Goal: Information Seeking & Learning: Learn about a topic

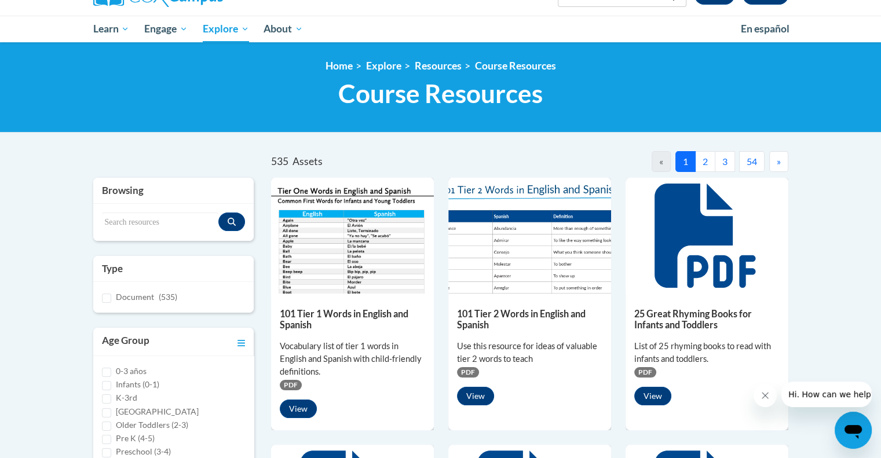
scroll to position [107, 0]
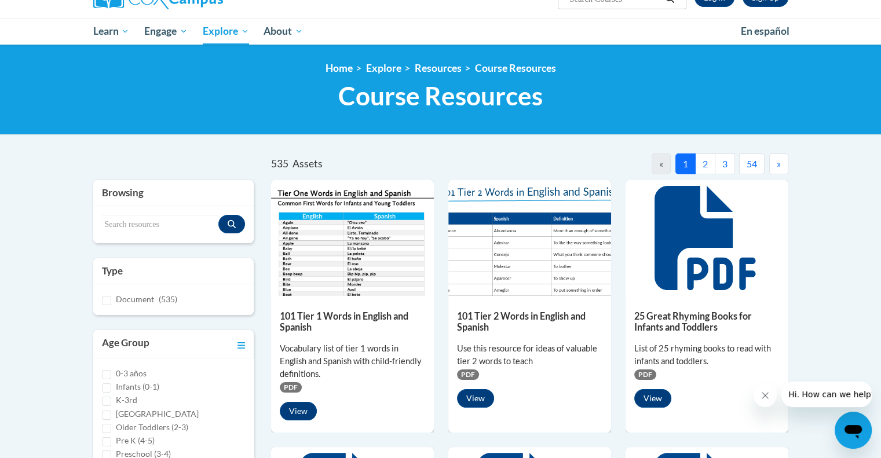
click at [705, 162] on button "2" at bounding box center [705, 164] width 20 height 21
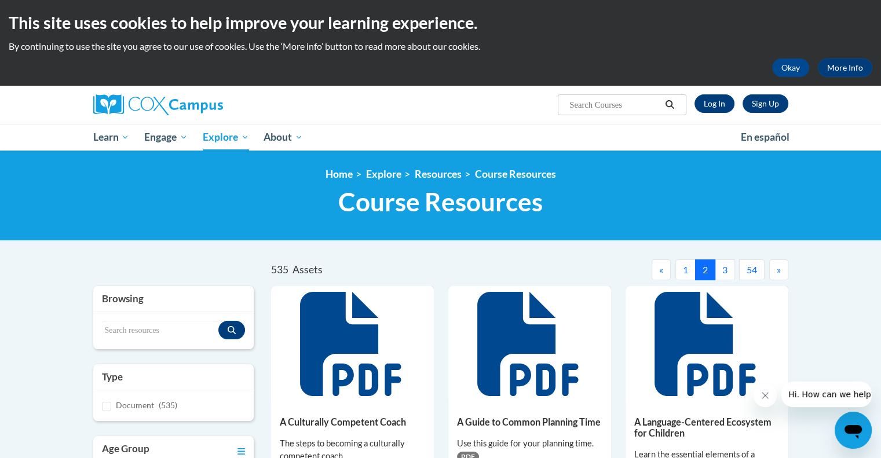
scroll to position [0, 0]
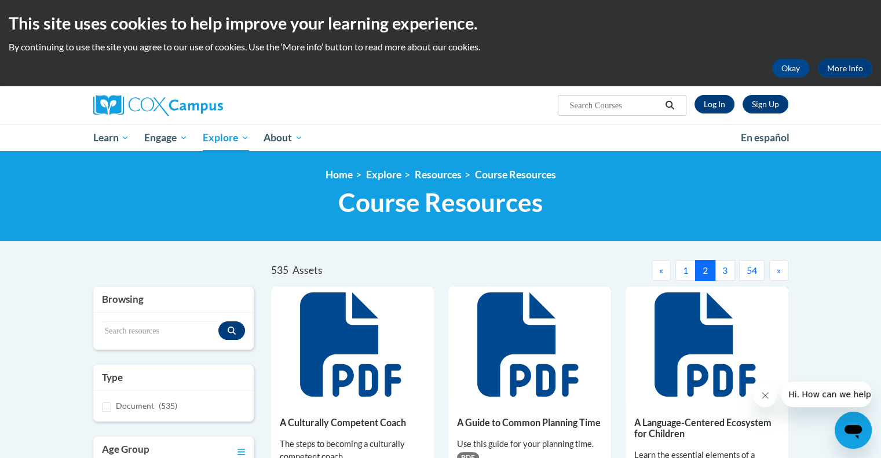
click at [579, 105] on input "Search..." at bounding box center [614, 106] width 93 height 14
type input "components of the language chart"
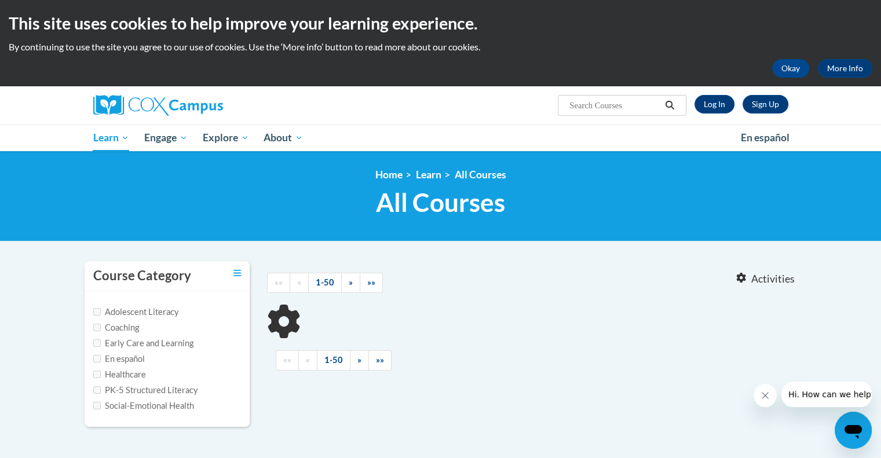
type input "components of the language chart"
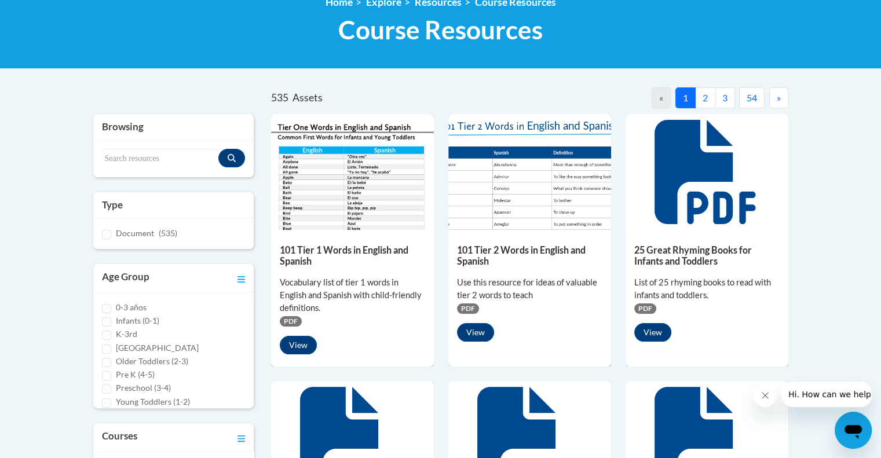
scroll to position [172, 0]
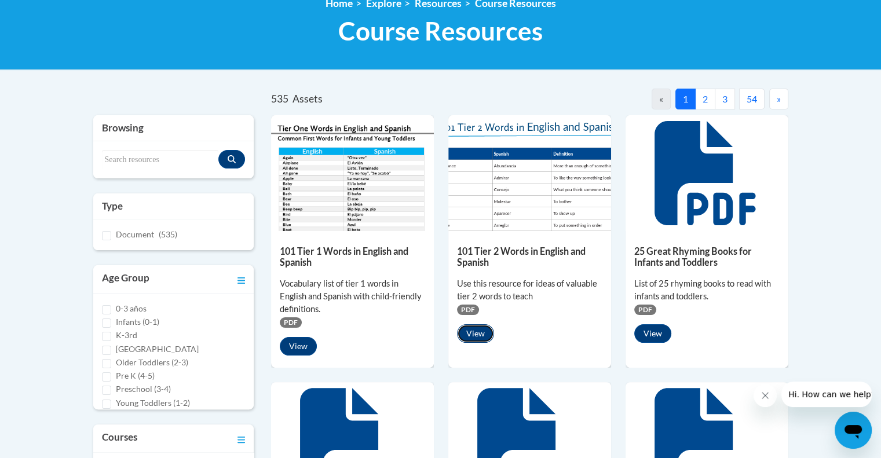
click at [488, 333] on button "View" at bounding box center [475, 333] width 37 height 19
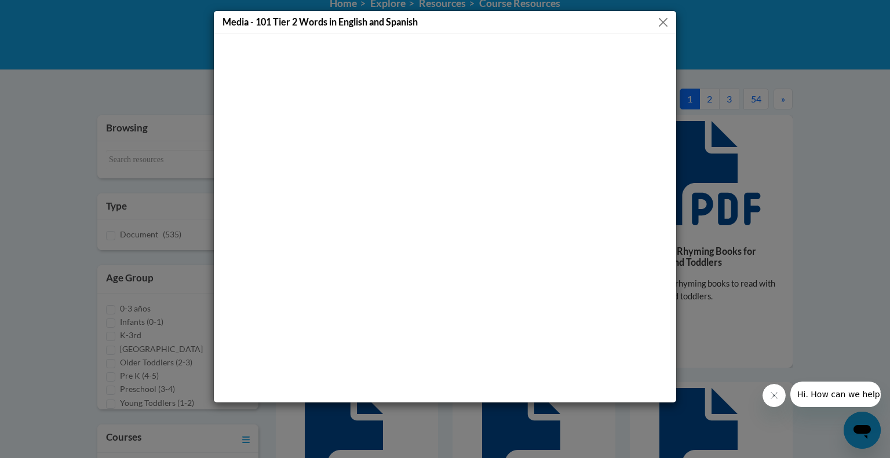
click at [663, 23] on button "Close" at bounding box center [663, 22] width 14 height 14
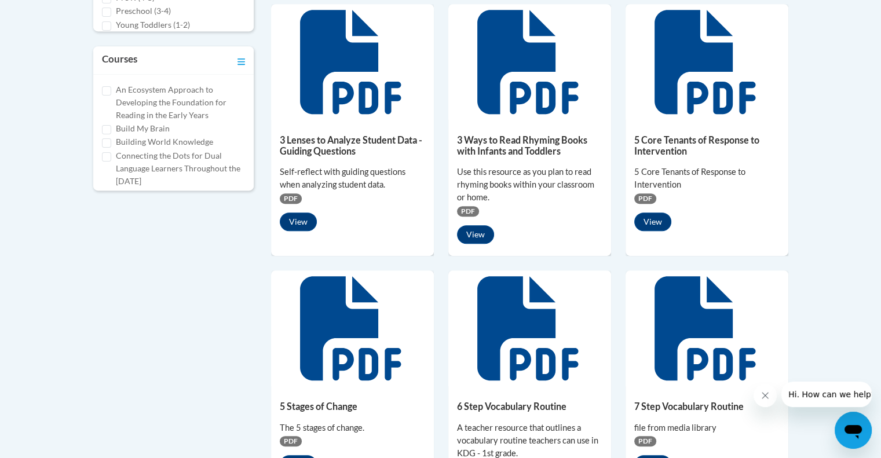
scroll to position [552, 0]
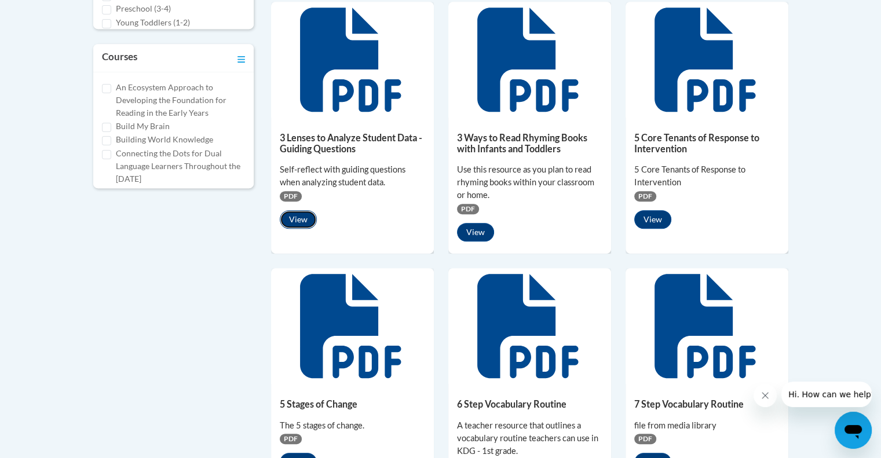
click at [305, 214] on button "View" at bounding box center [298, 219] width 37 height 19
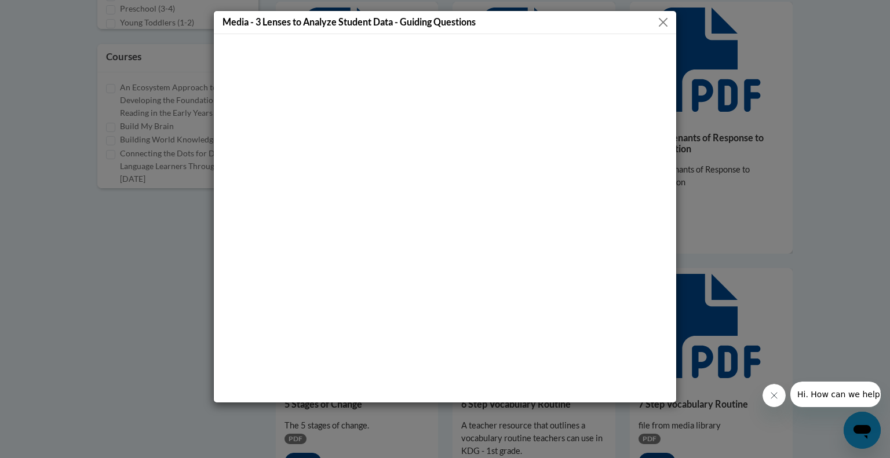
click at [663, 23] on button "Close" at bounding box center [663, 22] width 14 height 14
